Goal: Information Seeking & Learning: Find specific fact

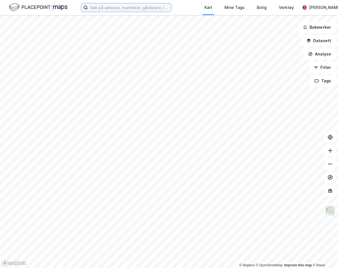
click at [141, 11] on input at bounding box center [129, 7] width 83 height 8
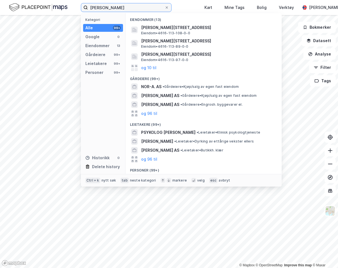
scroll to position [35, 0]
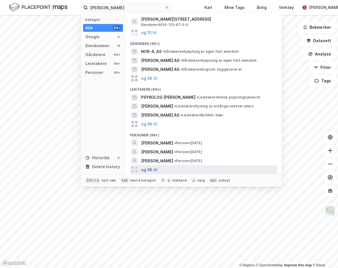
click at [150, 168] on button "og 96 til" at bounding box center [149, 169] width 16 height 7
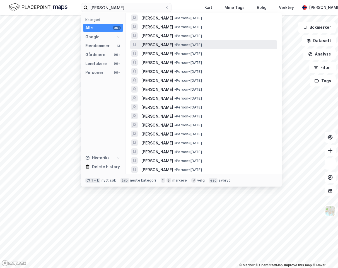
scroll to position [314, 0]
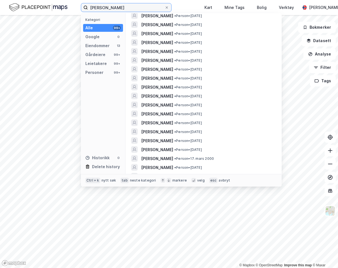
click at [107, 7] on input "[PERSON_NAME]" at bounding box center [126, 7] width 77 height 8
click at [106, 7] on input "[PERSON_NAME]" at bounding box center [126, 7] width 77 height 8
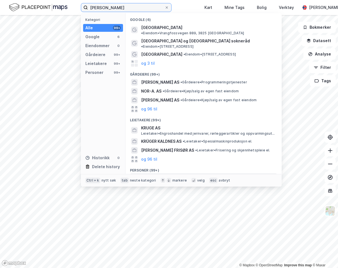
type input "[PERSON_NAME]"
click at [157, 175] on span "[PERSON_NAME]" at bounding box center [157, 178] width 32 height 7
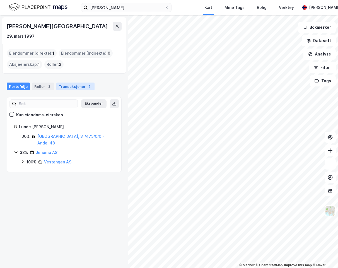
click at [84, 90] on div "Transaksjoner 7" at bounding box center [75, 87] width 38 height 8
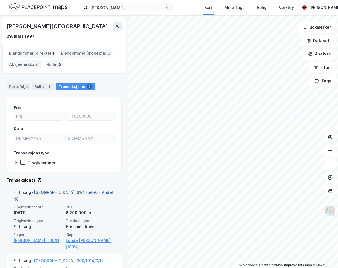
click at [44, 193] on link "[GEOGRAPHIC_DATA], 31/475/0/0 - Andel 48" at bounding box center [63, 195] width 100 height 11
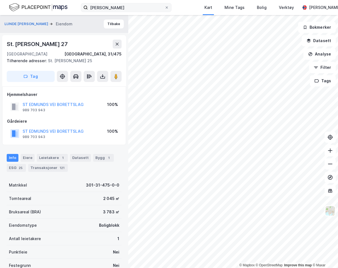
click at [167, 9] on div at bounding box center [166, 7] width 3 height 4
click at [165, 9] on input "[PERSON_NAME]" at bounding box center [126, 7] width 77 height 8
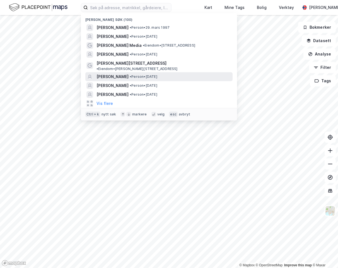
click at [118, 73] on span "[PERSON_NAME]" at bounding box center [113, 76] width 32 height 7
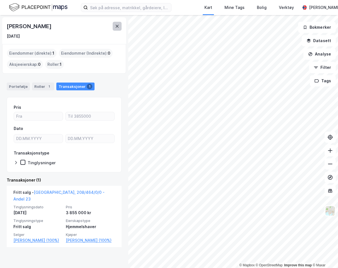
click at [118, 28] on icon at bounding box center [117, 26] width 4 height 4
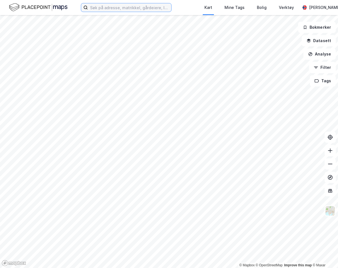
click at [122, 9] on input at bounding box center [129, 7] width 83 height 8
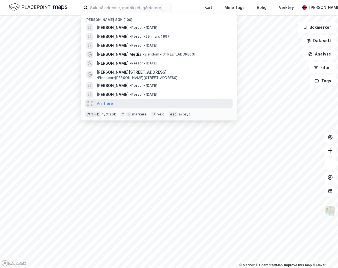
click at [112, 99] on div "Vis flere" at bounding box center [158, 103] width 147 height 9
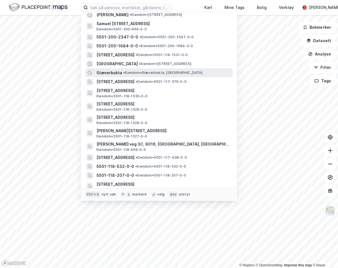
scroll to position [447, 0]
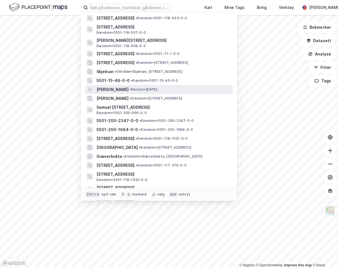
click at [129, 87] on span "[PERSON_NAME]" at bounding box center [113, 89] width 32 height 7
